Goal: Information Seeking & Learning: Learn about a topic

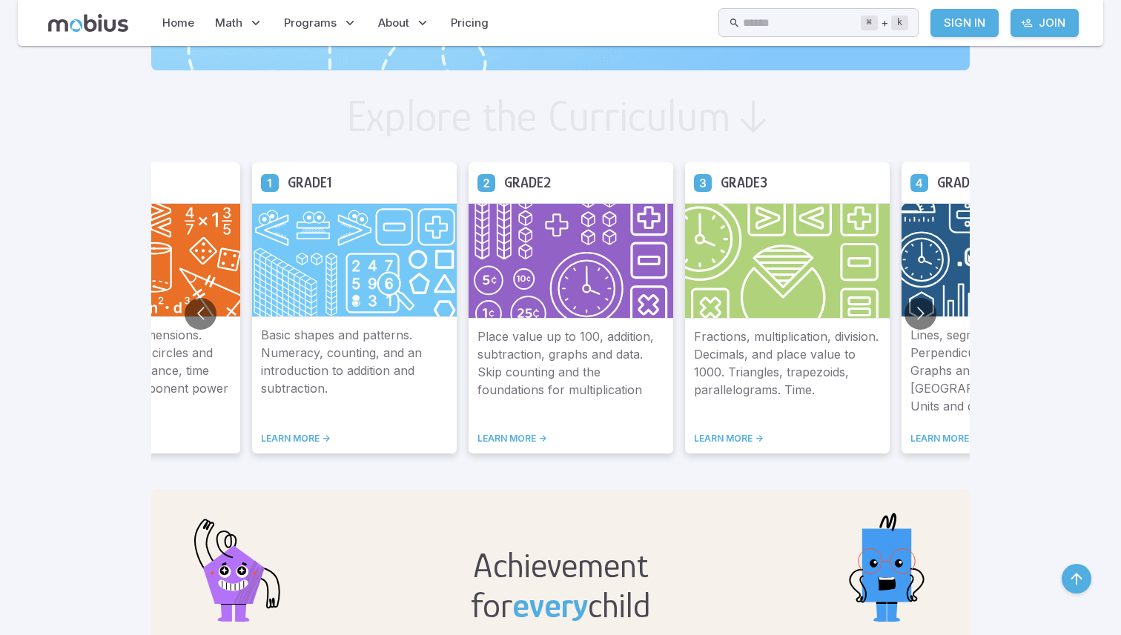
scroll to position [822, 0]
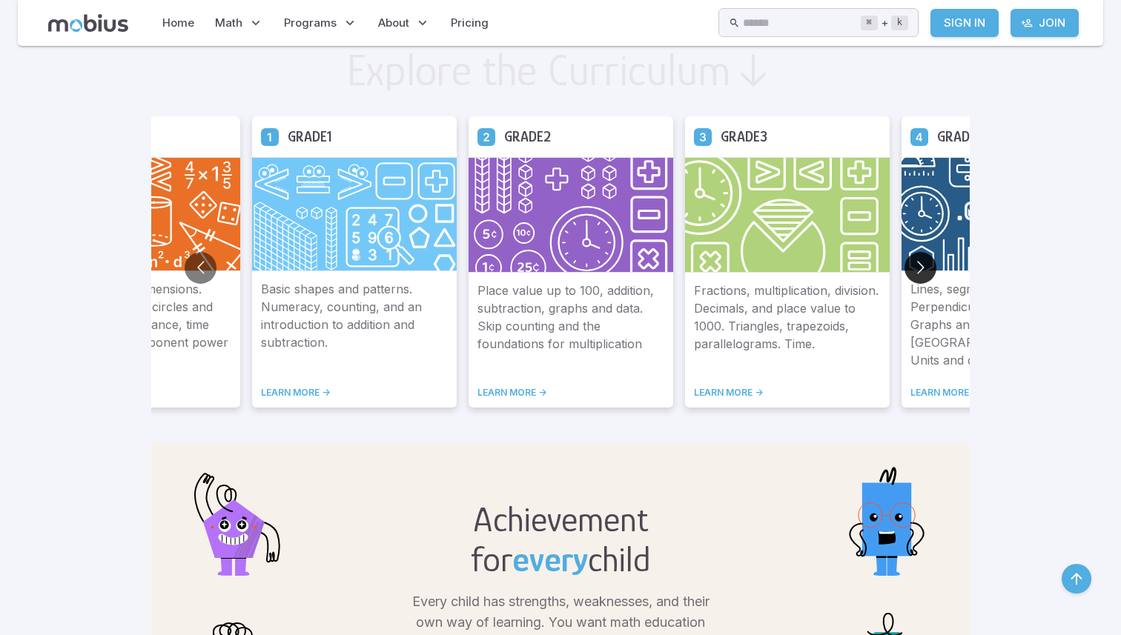
click at [917, 261] on button "Go to next slide" at bounding box center [920, 268] width 32 height 32
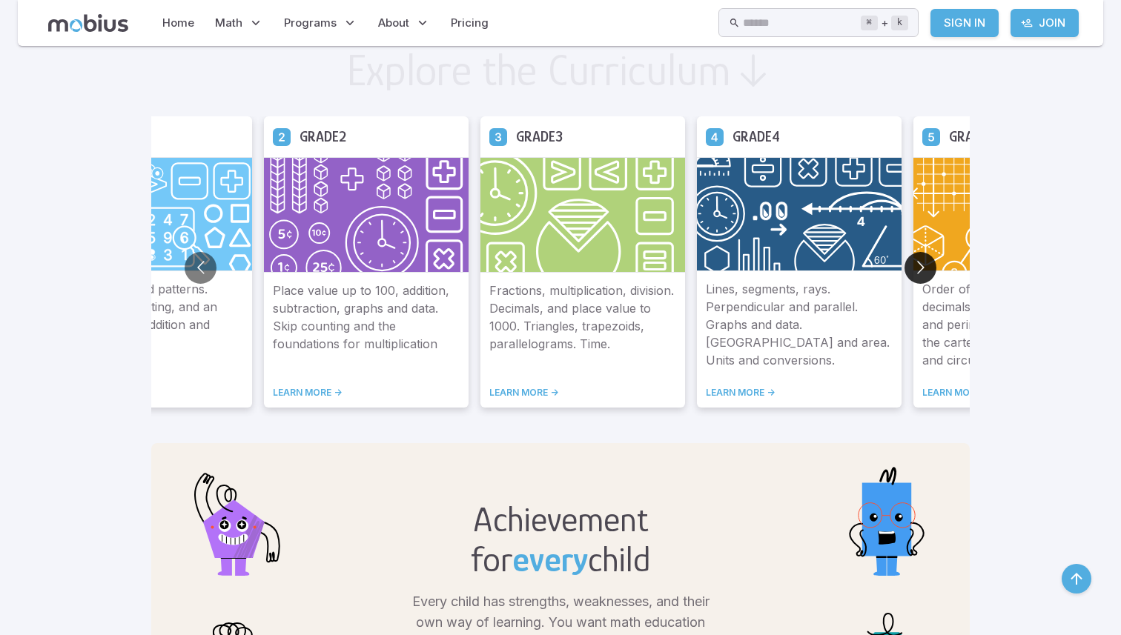
click at [917, 261] on button "Go to next slide" at bounding box center [920, 268] width 32 height 32
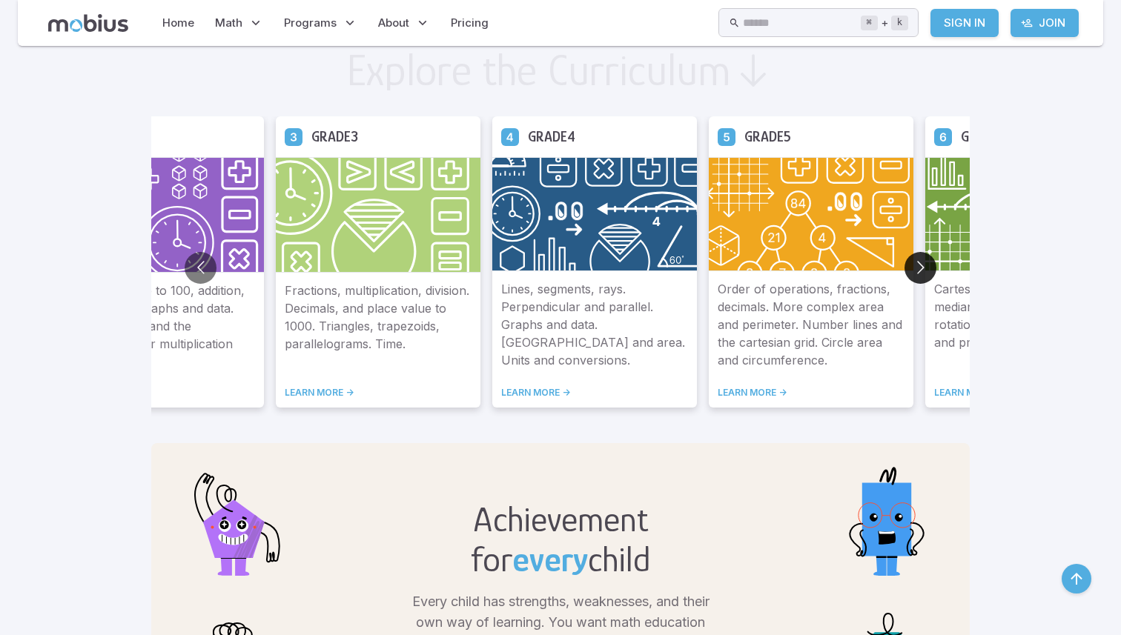
click at [917, 261] on button "Go to next slide" at bounding box center [920, 268] width 32 height 32
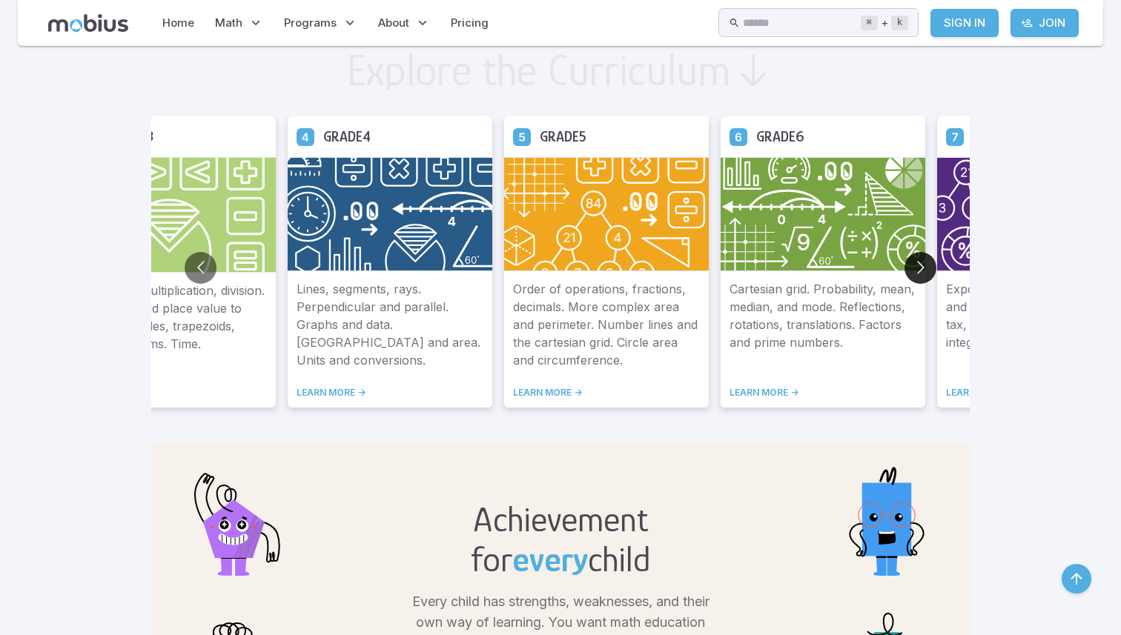
click at [917, 261] on button "Go to next slide" at bounding box center [920, 268] width 32 height 32
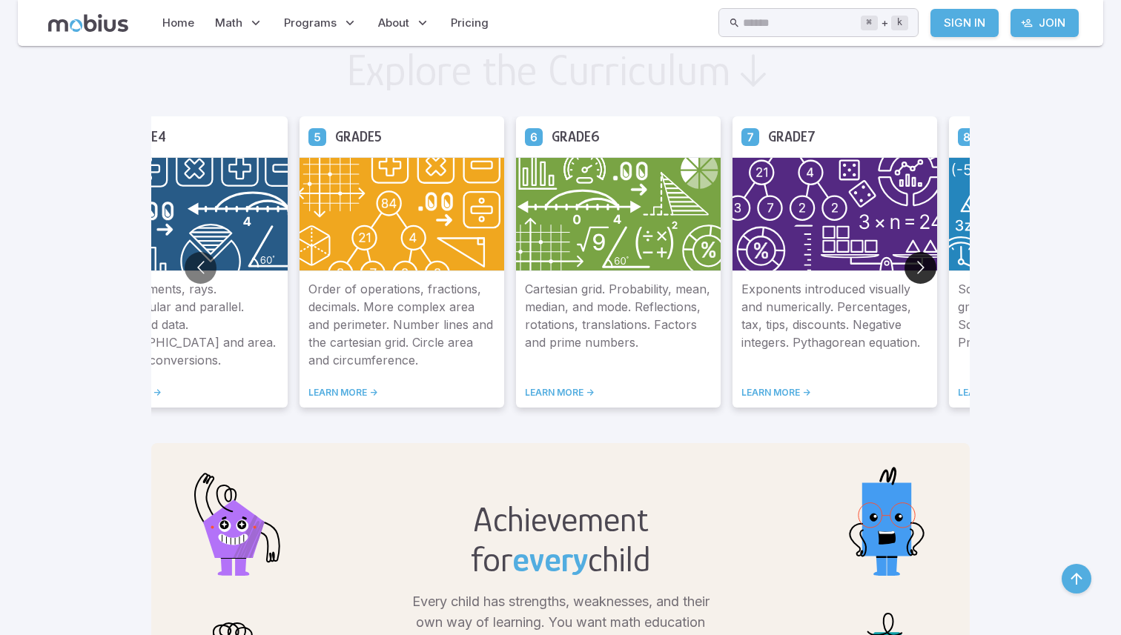
click at [917, 261] on button "Go to next slide" at bounding box center [920, 268] width 32 height 32
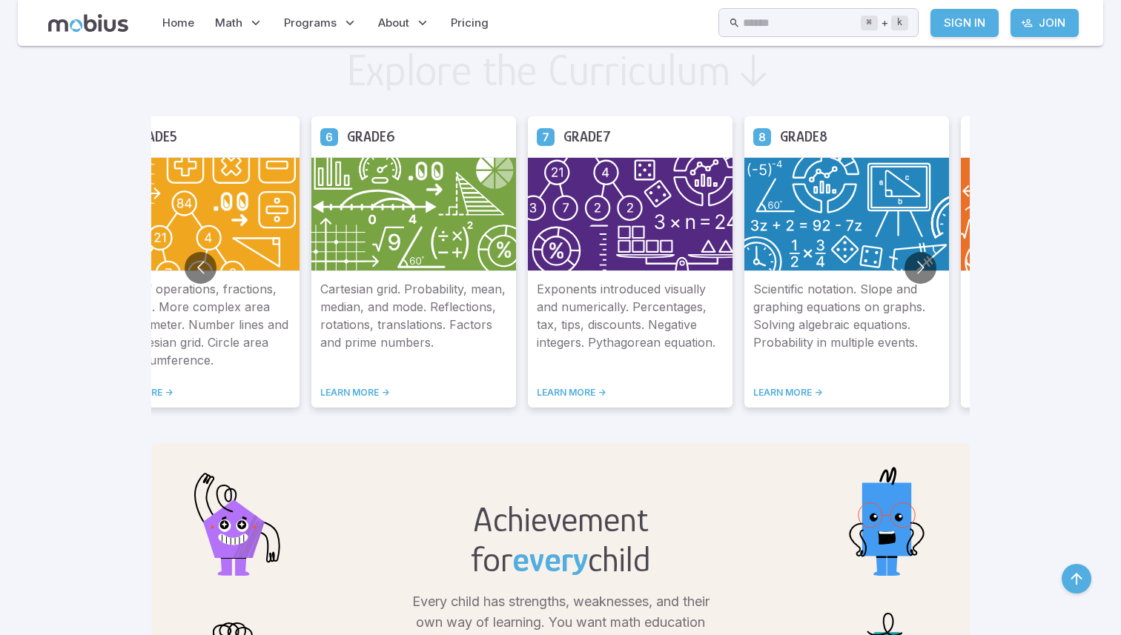
click at [774, 387] on link "LEARN MORE ->" at bounding box center [846, 393] width 187 height 12
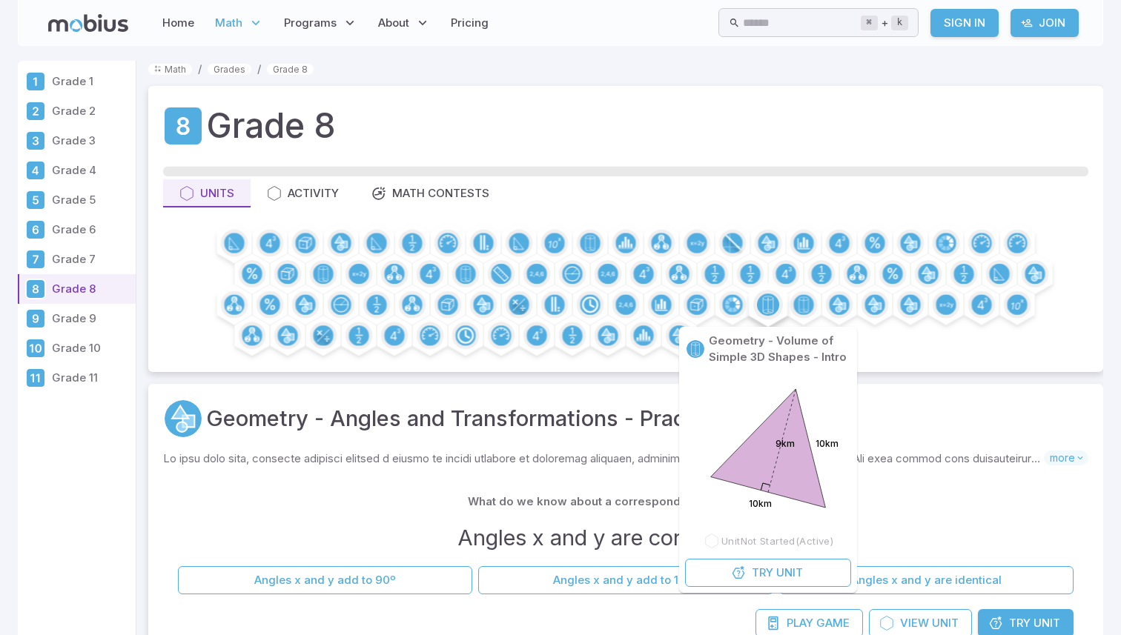
click at [770, 295] on circle at bounding box center [768, 305] width 22 height 22
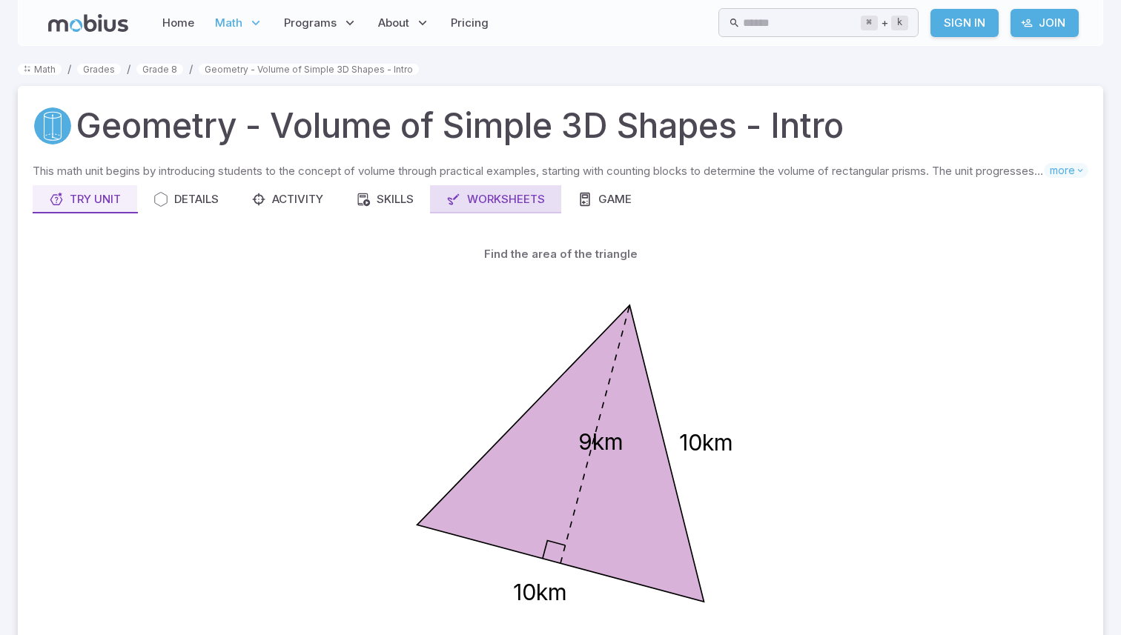
click at [483, 193] on div "Worksheets" at bounding box center [495, 199] width 99 height 16
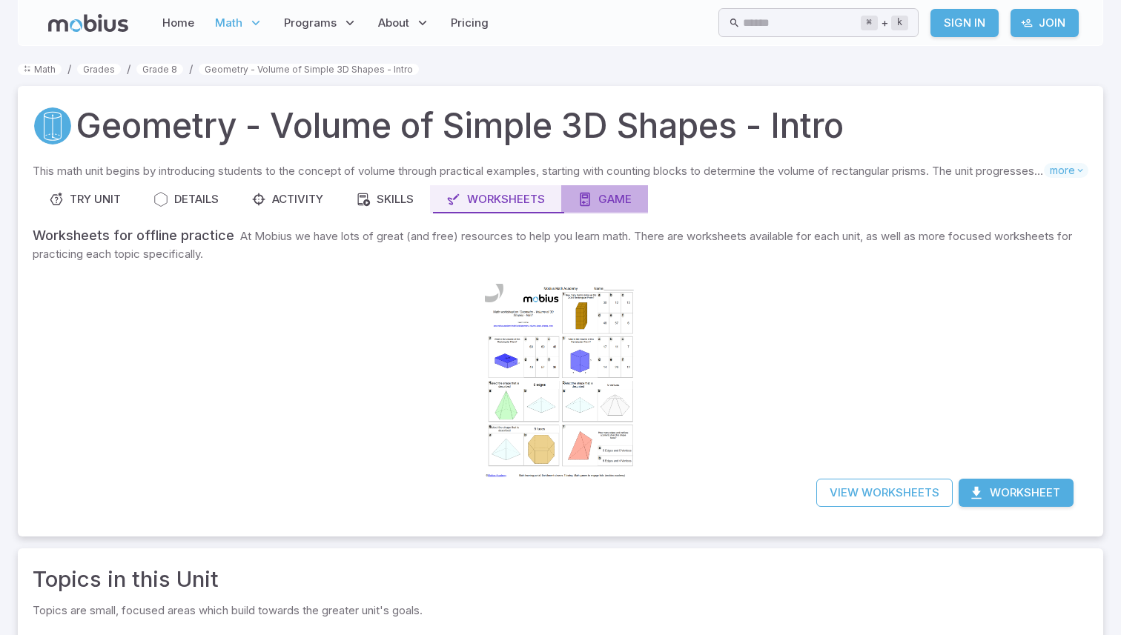
click at [608, 192] on div "Game" at bounding box center [605, 199] width 54 height 16
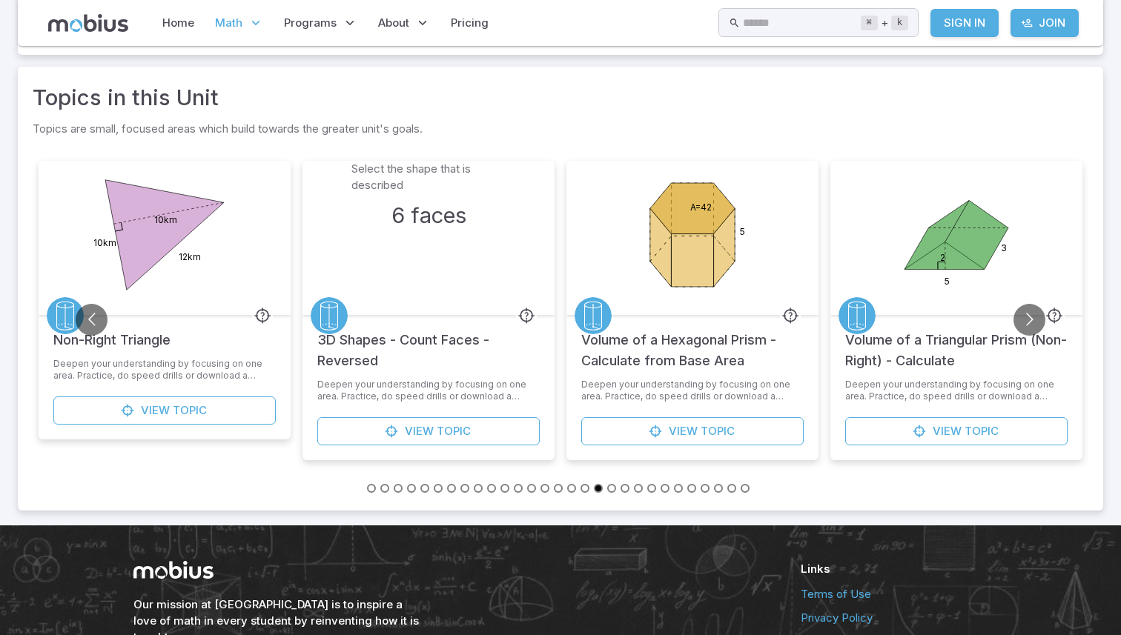
scroll to position [417, 0]
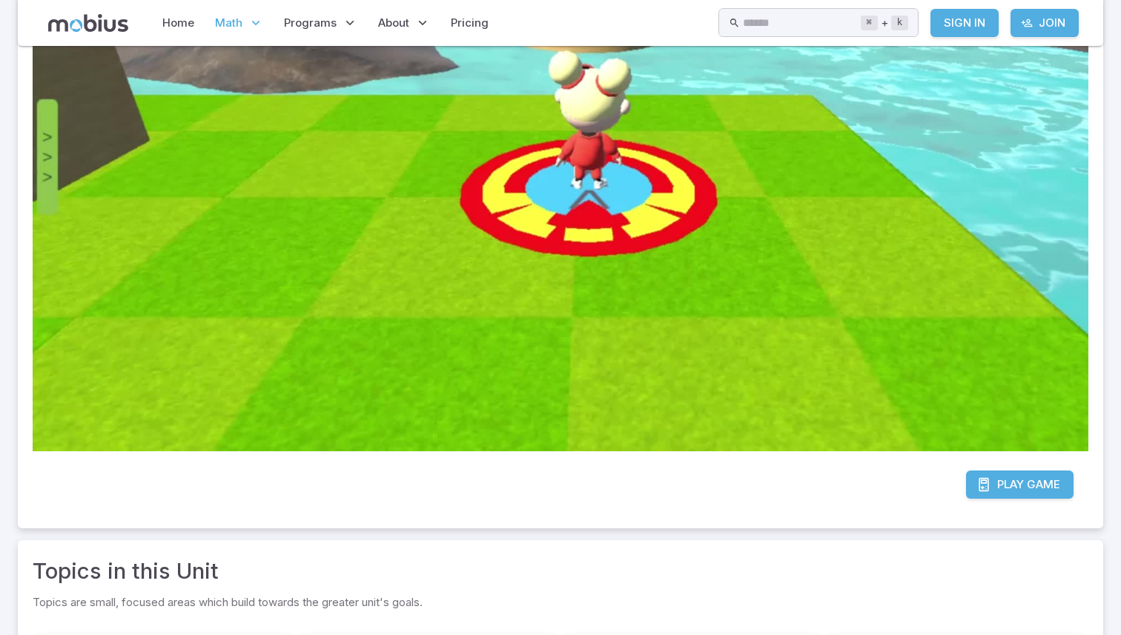
click at [1032, 477] on span "Game" at bounding box center [1043, 485] width 33 height 16
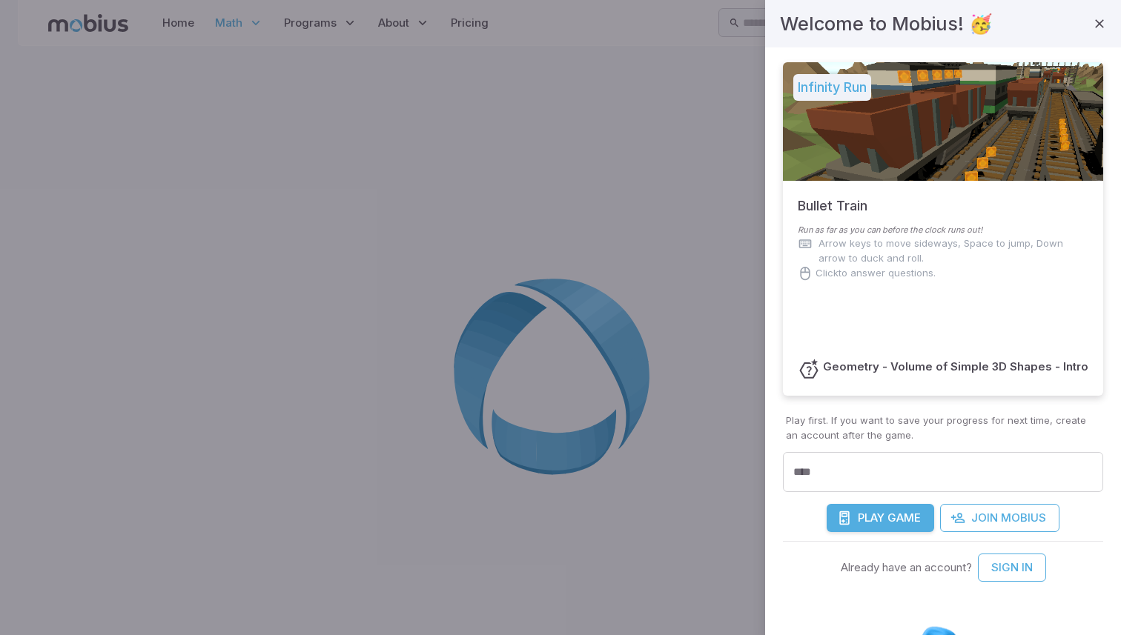
click at [890, 514] on span "Game" at bounding box center [903, 518] width 33 height 16
